Goal: Find specific page/section: Find specific page/section

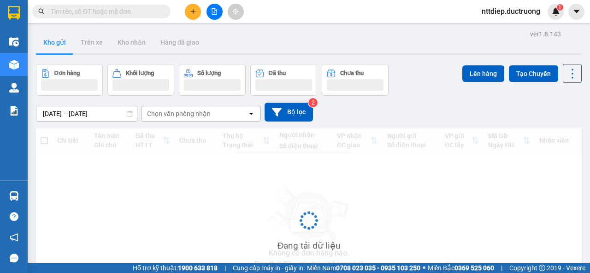
click at [87, 12] on input "text" at bounding box center [105, 11] width 109 height 10
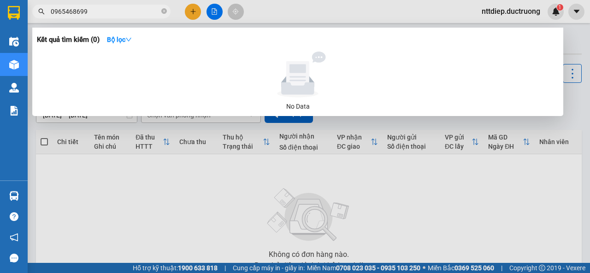
type input "0965468699"
